Goal: Find specific page/section: Find specific page/section

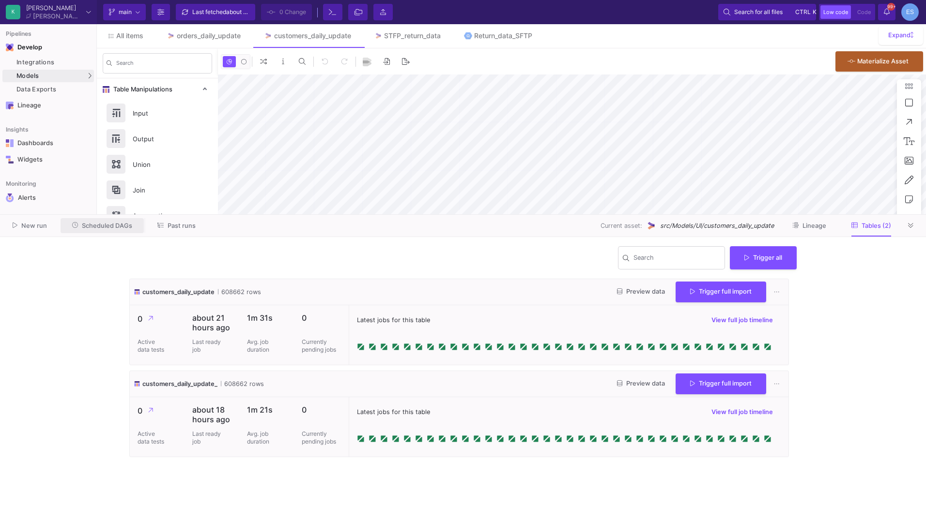
click at [123, 231] on button "Scheduled DAGs" at bounding box center [103, 225] width 84 height 15
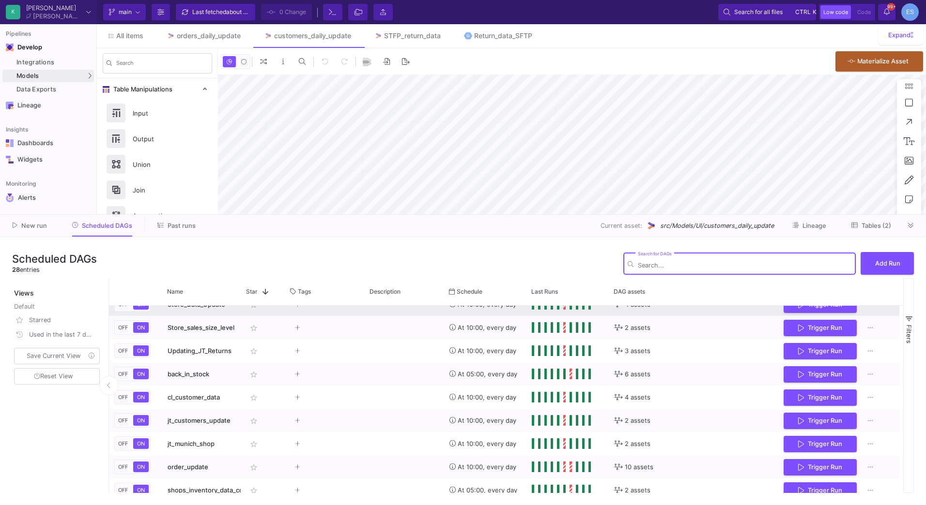
scroll to position [463, 0]
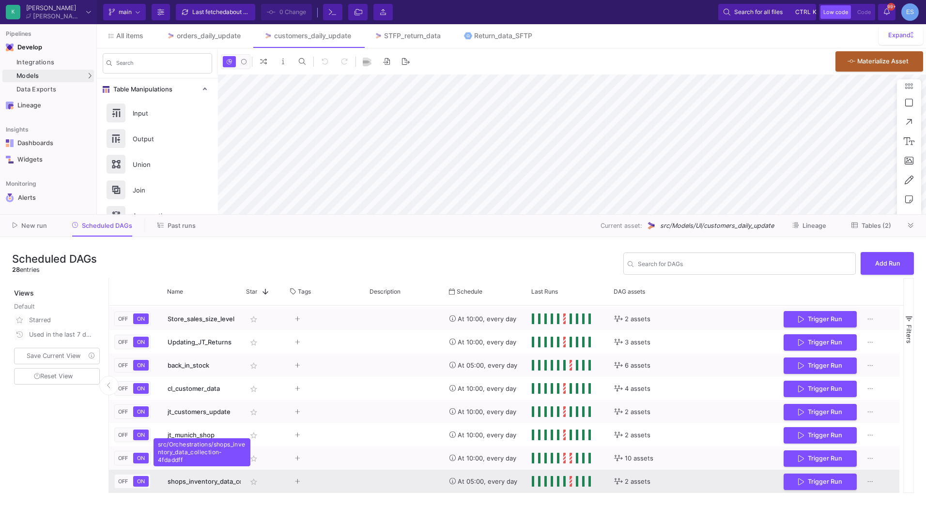
click at [192, 484] on span "shops_inventory_data_collection" at bounding box center [216, 482] width 97 height 8
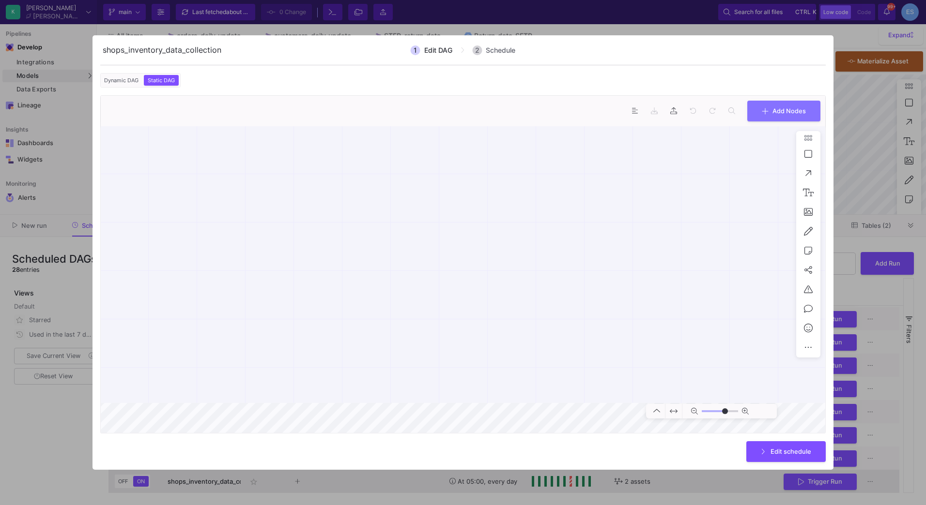
scroll to position [0, 2]
type input "0"
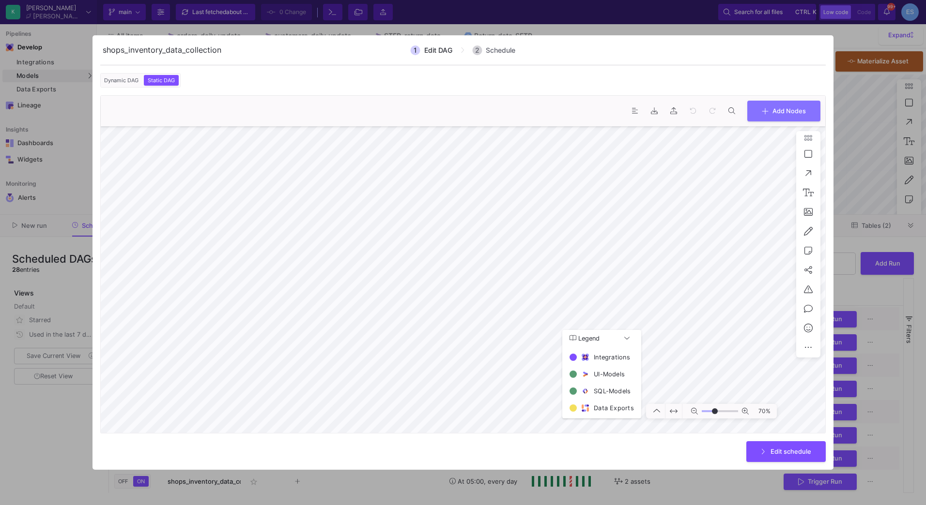
click at [54, 461] on div at bounding box center [463, 252] width 926 height 505
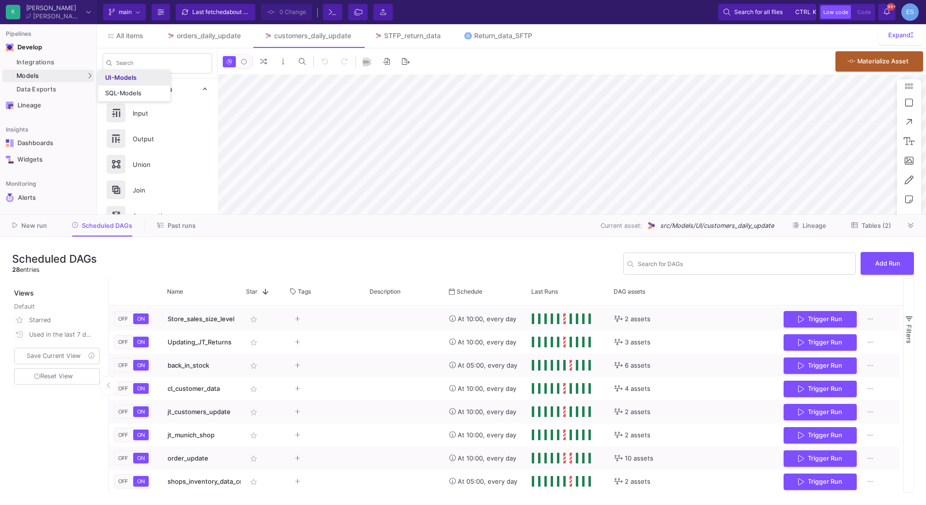
click at [107, 74] on div "UI-Models" at bounding box center [120, 78] width 31 height 8
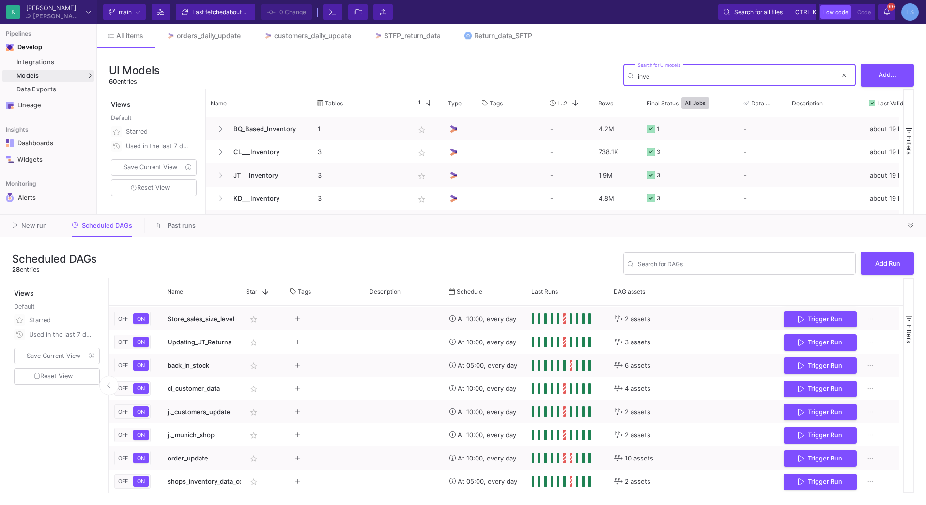
type input "inven"
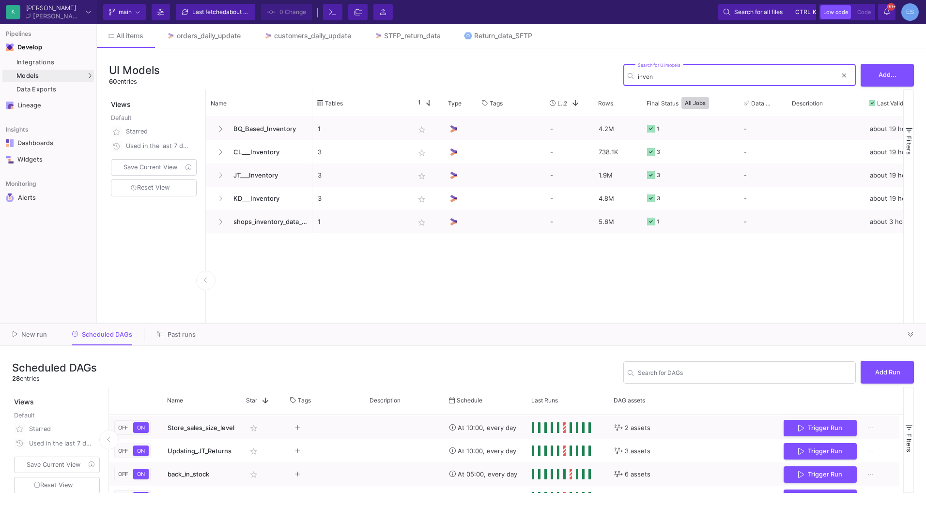
drag, startPoint x: 327, startPoint y: 214, endPoint x: 351, endPoint y: 323, distance: 111.7
click at [351, 323] on div at bounding box center [463, 323] width 926 height 0
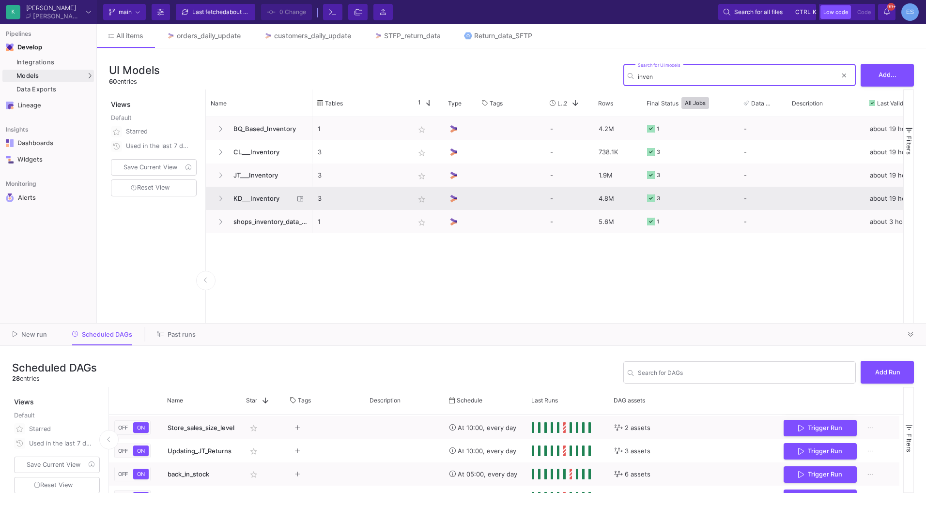
click at [246, 203] on span "KD___Inventory" at bounding box center [261, 198] width 66 height 23
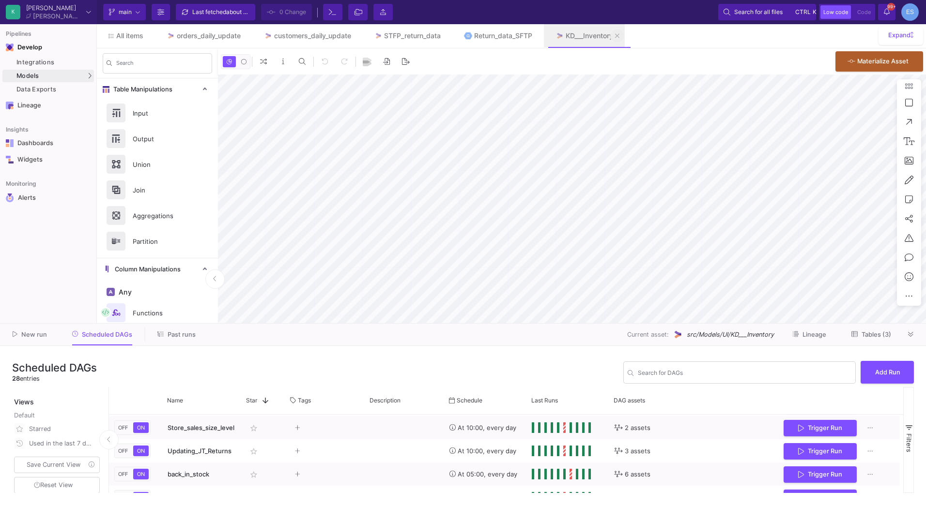
click at [619, 35] on icon at bounding box center [617, 35] width 4 height 4
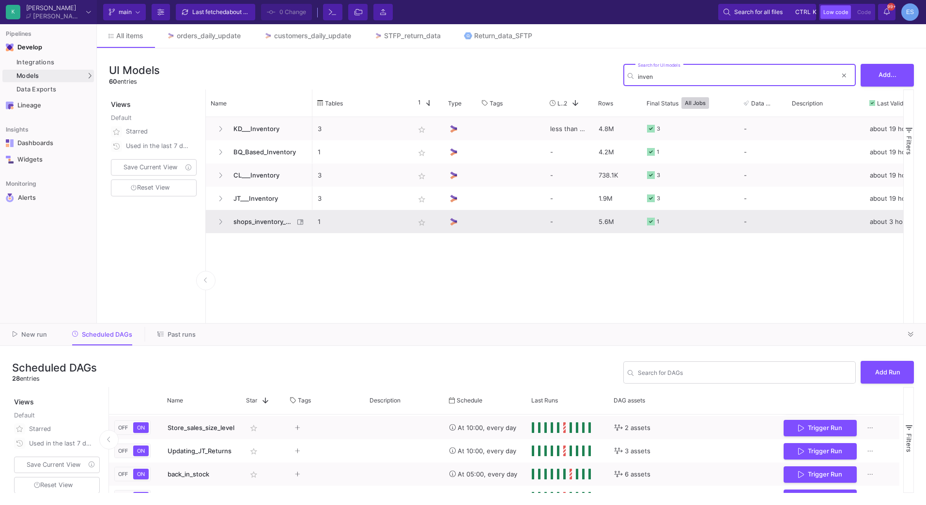
type input "inven"
click at [251, 224] on span "shops_inventory_data_collection" at bounding box center [261, 222] width 66 height 23
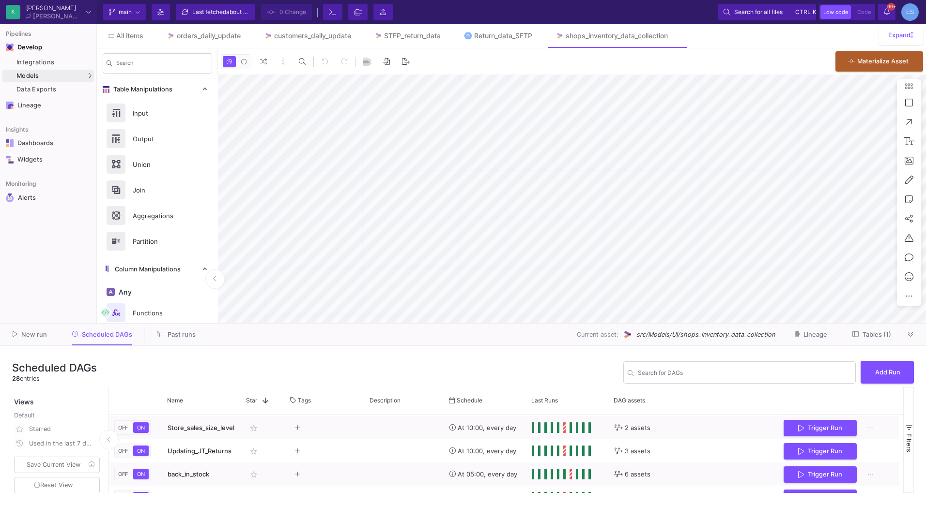
type input "-15"
